Goal: Transaction & Acquisition: Purchase product/service

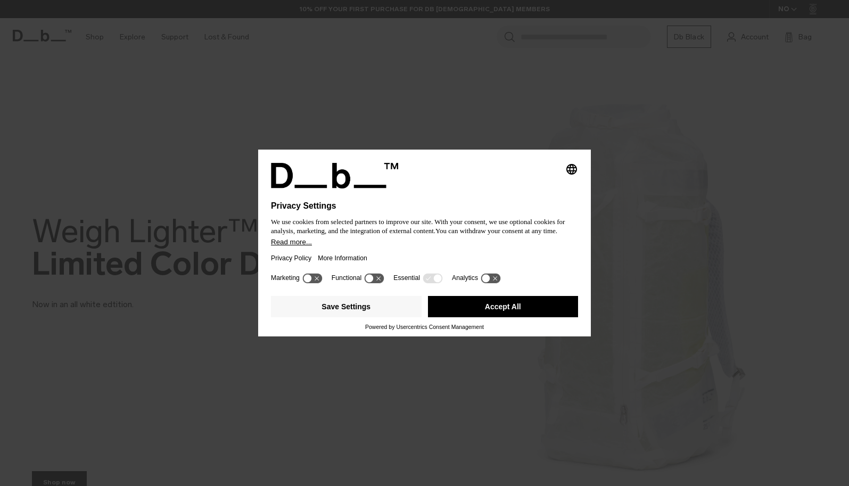
click at [499, 311] on button "Accept All" at bounding box center [503, 306] width 151 height 21
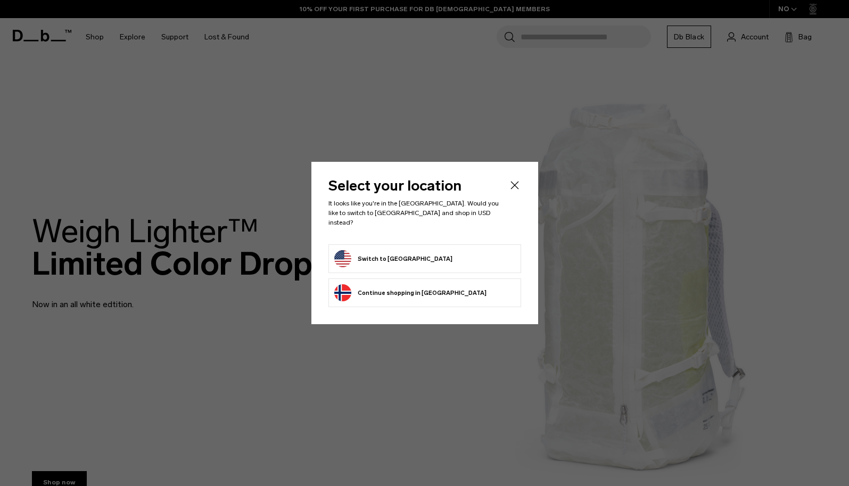
click at [428, 257] on form "Switch to [GEOGRAPHIC_DATA]" at bounding box center [424, 258] width 181 height 17
click at [385, 251] on button "Switch to United States" at bounding box center [393, 258] width 118 height 17
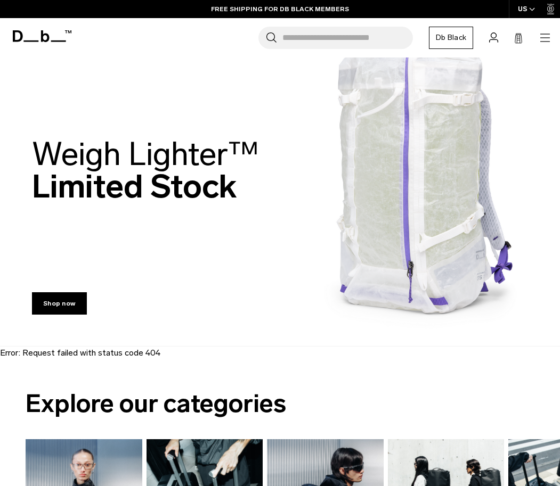
click at [146, 147] on span "Weigh Lighter™" at bounding box center [145, 154] width 227 height 39
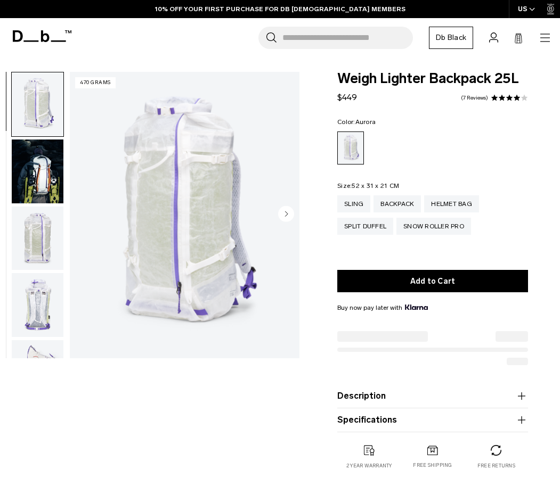
click at [285, 215] on icon "Next slide" at bounding box center [286, 214] width 16 height 16
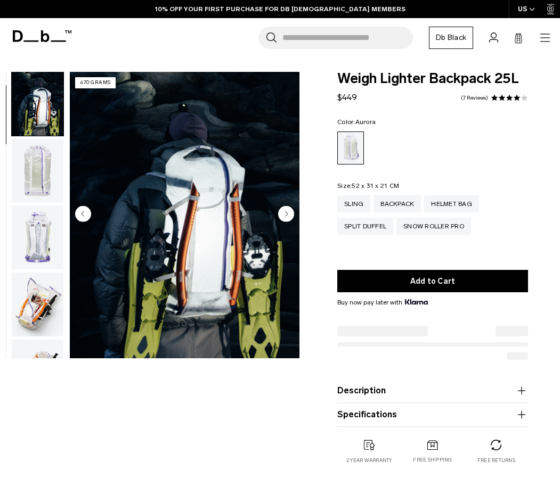
click at [285, 215] on circle "Next slide" at bounding box center [286, 214] width 16 height 16
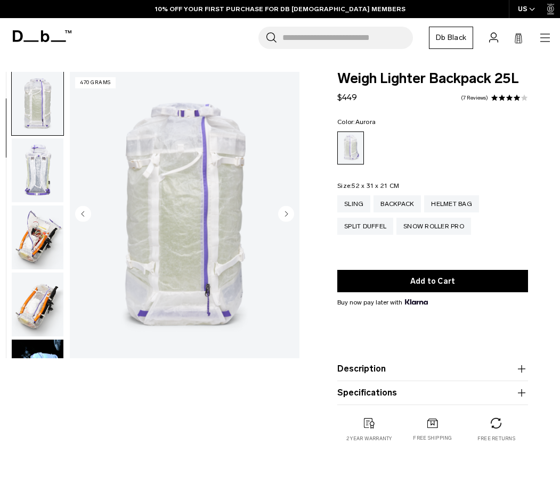
click at [285, 215] on circle "Next slide" at bounding box center [286, 214] width 16 height 16
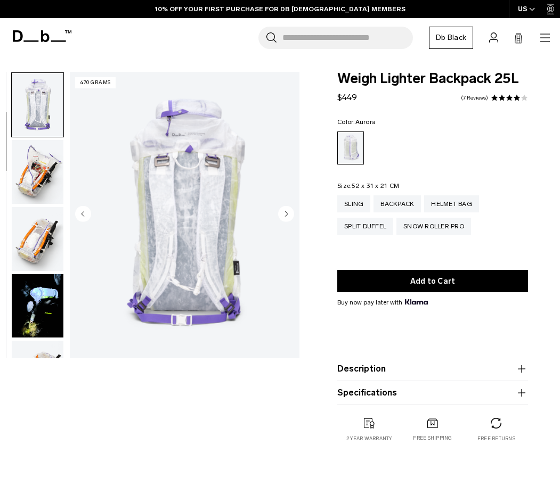
scroll to position [202, 0]
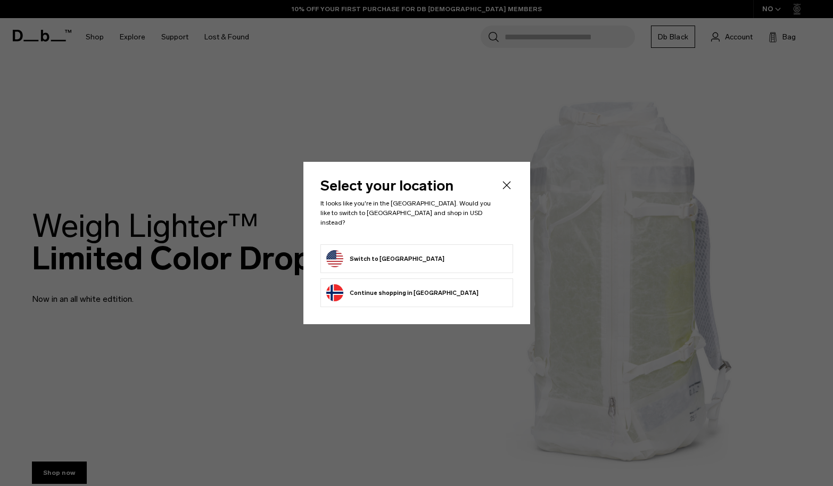
click at [421, 255] on form "Switch to [GEOGRAPHIC_DATA]" at bounding box center [416, 258] width 181 height 17
click at [366, 252] on button "Switch to [GEOGRAPHIC_DATA]" at bounding box center [385, 258] width 118 height 17
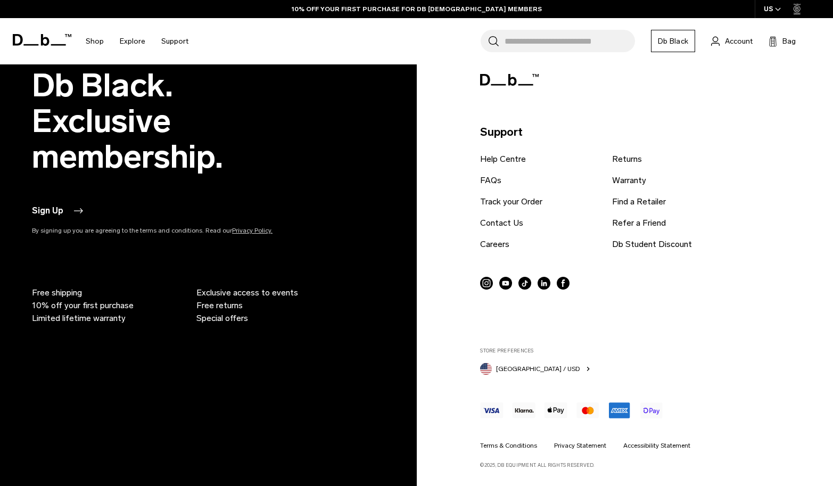
scroll to position [1963, 0]
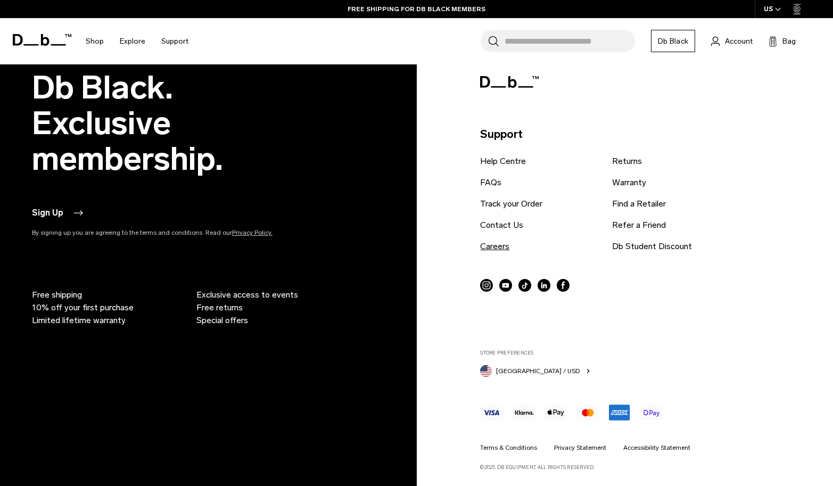
click at [501, 250] on link "Careers" at bounding box center [494, 246] width 29 height 13
click at [42, 39] on icon at bounding box center [45, 40] width 9 height 12
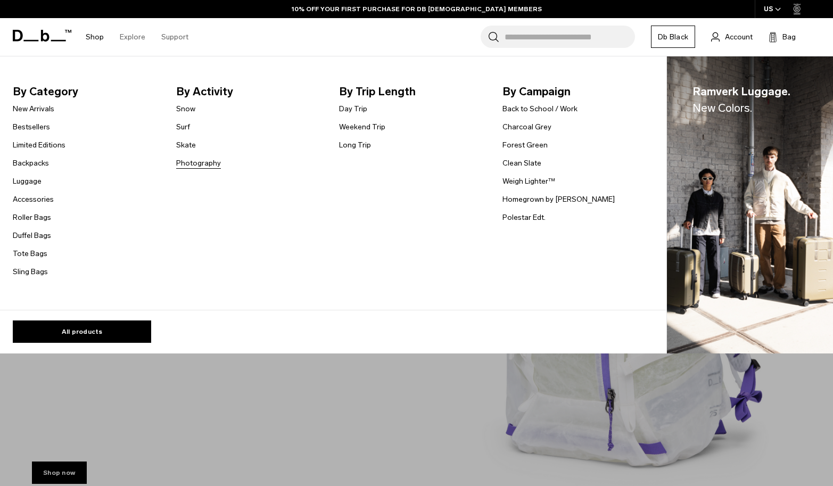
click at [194, 165] on link "Photography" at bounding box center [198, 163] width 45 height 11
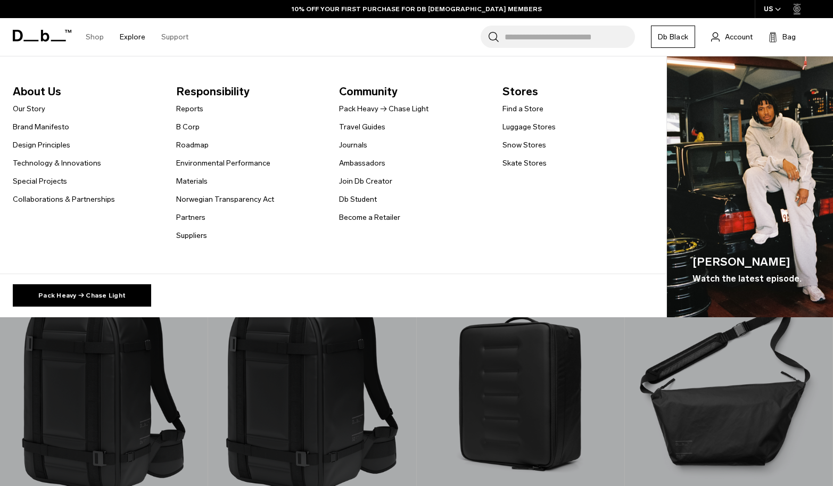
click at [129, 40] on link "Explore" at bounding box center [133, 37] width 26 height 38
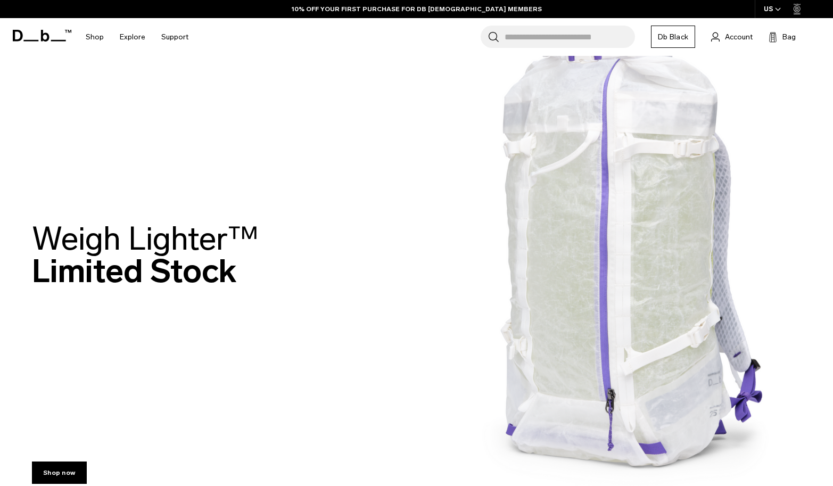
click at [521, 226] on div "Weigh Lighter™  Limited Stock" at bounding box center [416, 258] width 769 height 134
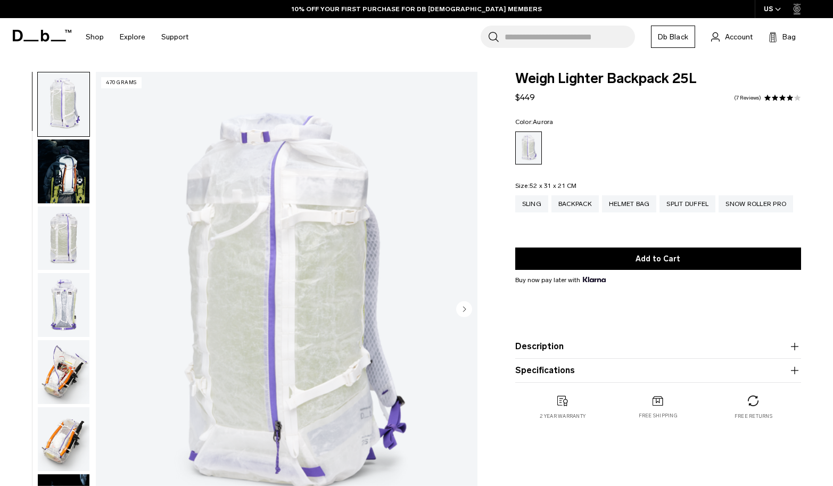
click at [60, 174] on img "button" at bounding box center [64, 171] width 52 height 64
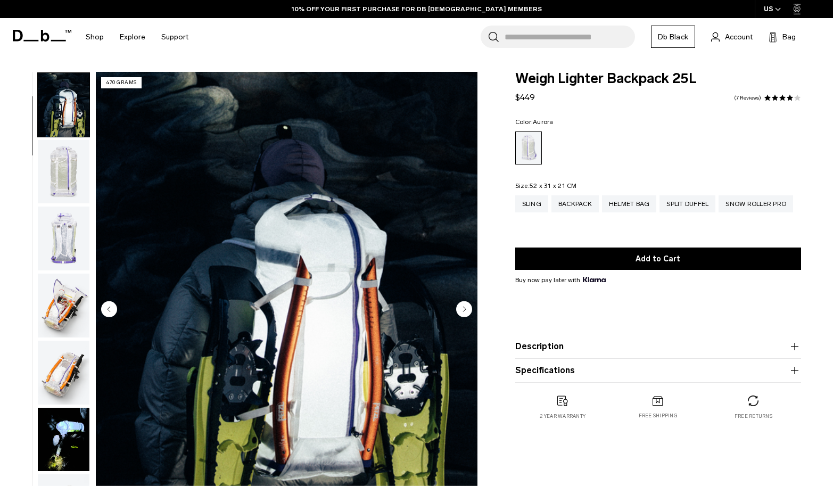
scroll to position [68, 0]
click at [73, 233] on img "button" at bounding box center [64, 238] width 52 height 64
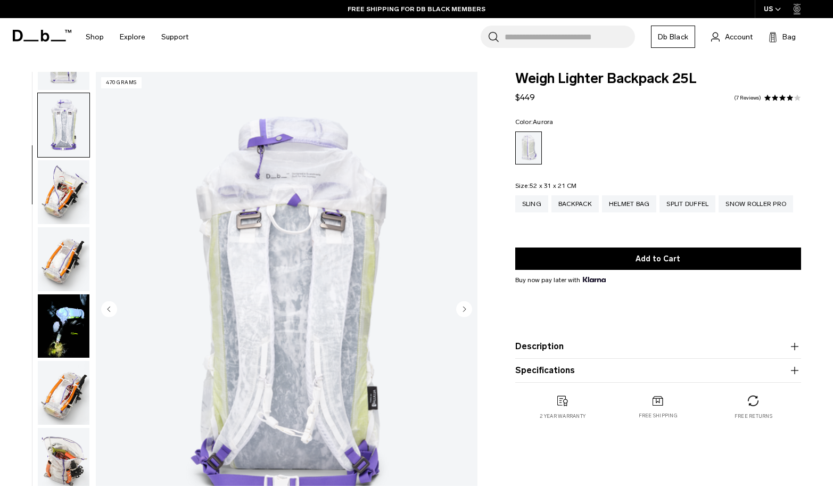
scroll to position [202, 0]
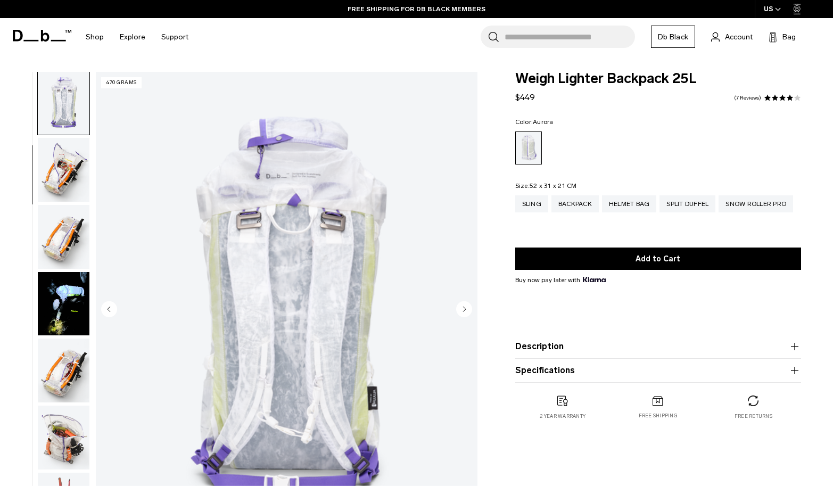
click at [74, 298] on img "button" at bounding box center [64, 304] width 52 height 64
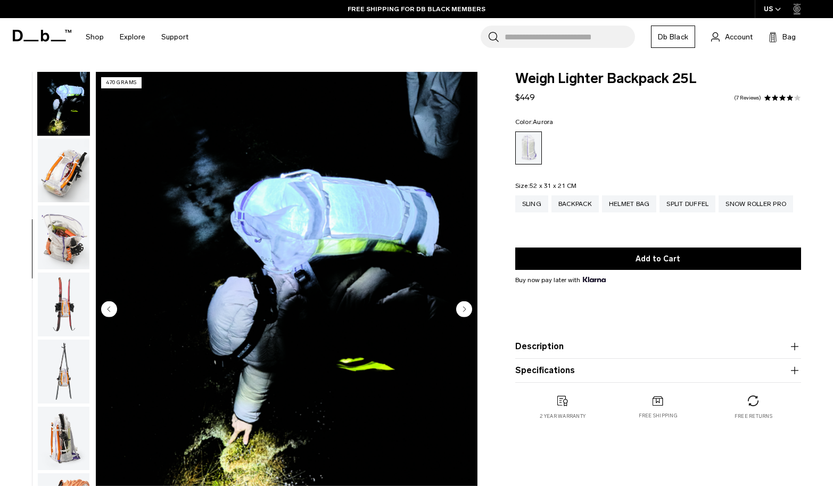
scroll to position [405, 0]
click at [68, 240] on img "button" at bounding box center [64, 235] width 52 height 64
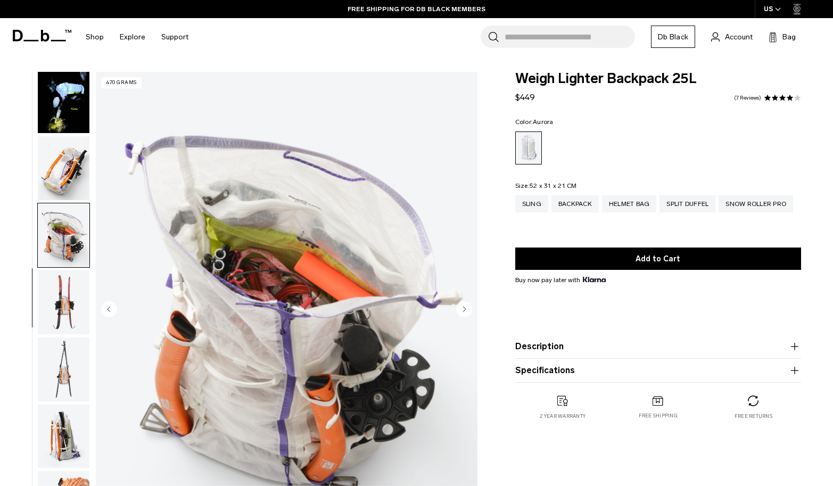
scroll to position [540, 0]
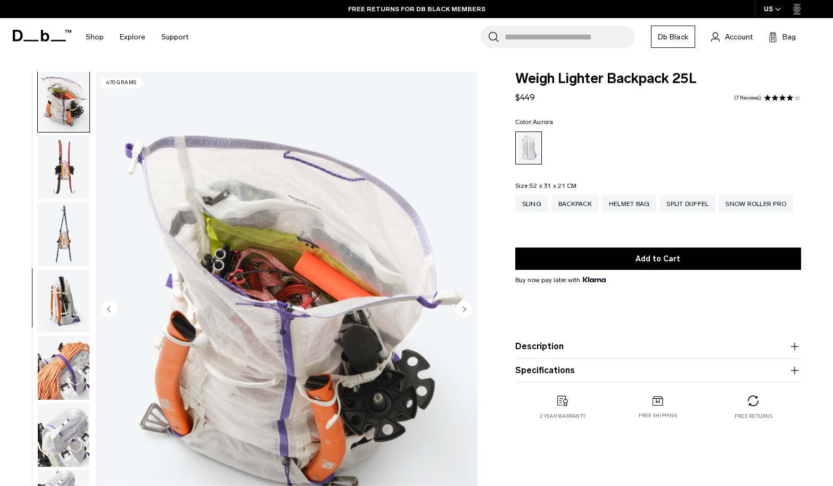
click at [65, 162] on img "button" at bounding box center [64, 167] width 52 height 64
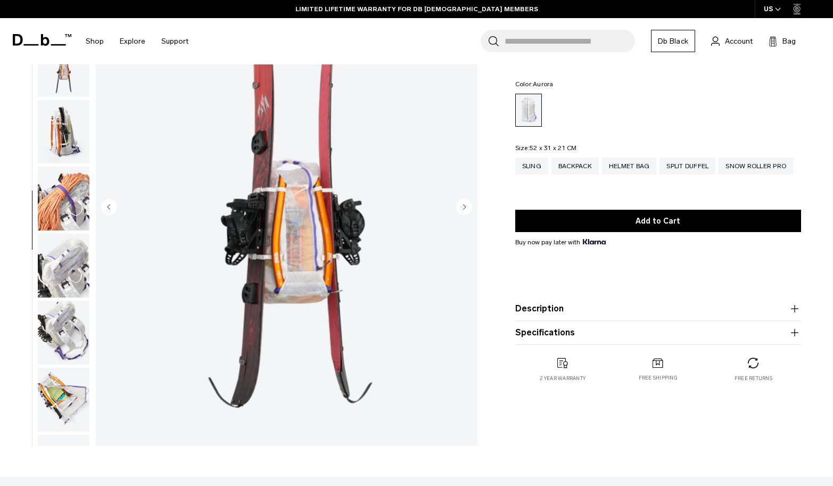
scroll to position [122, 0]
